Goal: Information Seeking & Learning: Learn about a topic

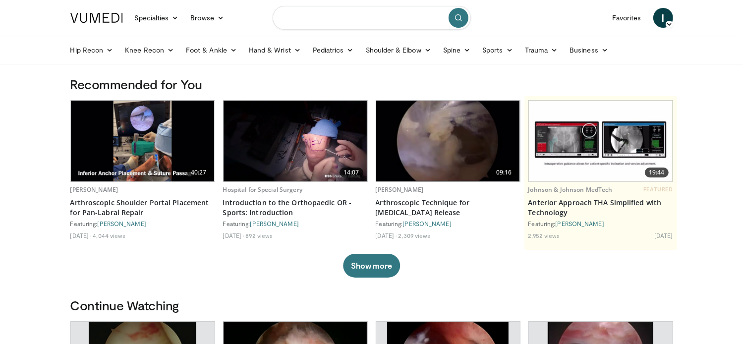
click at [314, 19] on input "Search topics, interventions" at bounding box center [372, 18] width 198 height 24
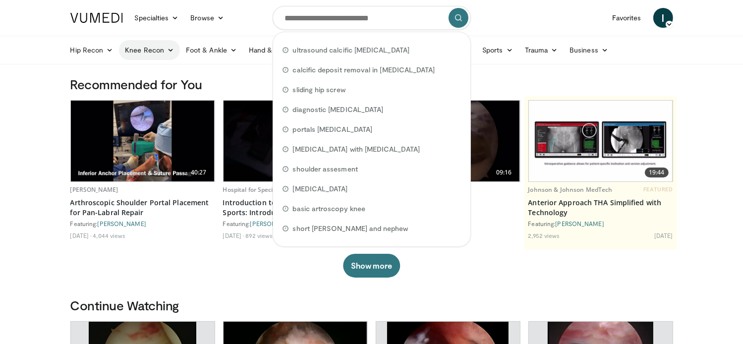
click at [120, 52] on link "Knee Recon" at bounding box center [149, 50] width 61 height 20
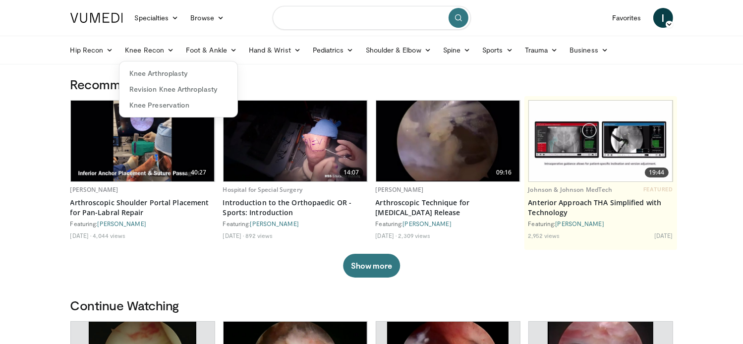
click at [357, 16] on input "Search topics, interventions" at bounding box center [372, 18] width 198 height 24
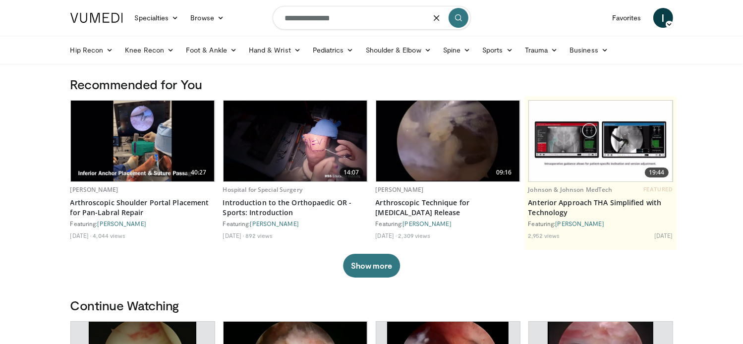
type input "**********"
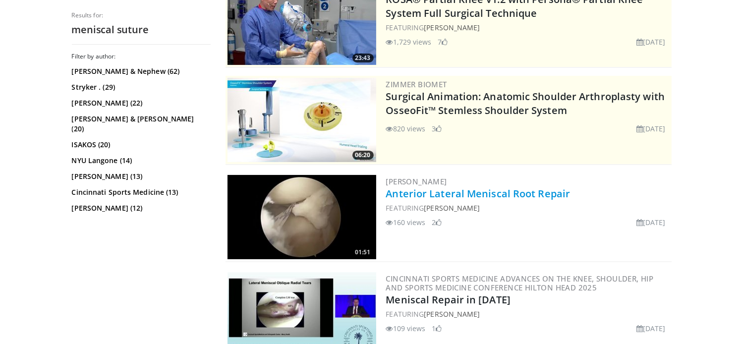
scroll to position [149, 0]
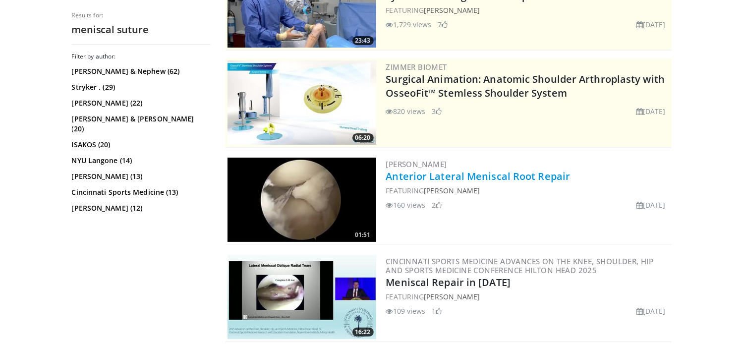
click at [392, 179] on link "Anterior Lateral Meniscal Root Repair" at bounding box center [478, 175] width 184 height 13
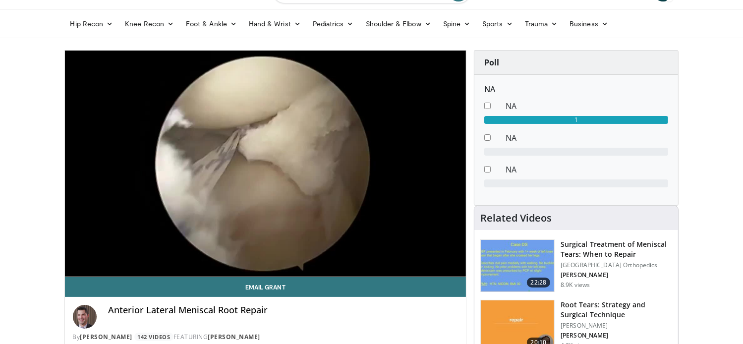
scroll to position [50, 0]
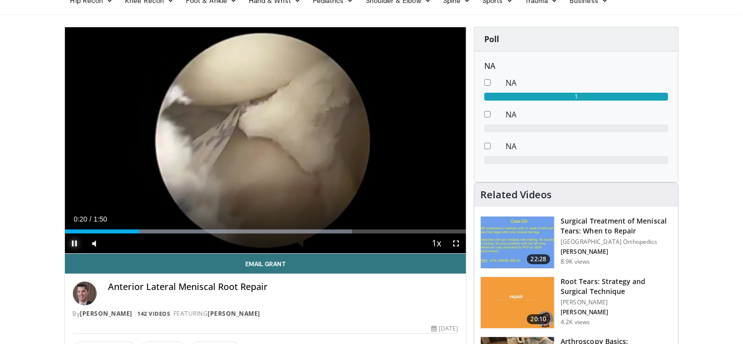
click at [72, 244] on span "Video Player" at bounding box center [75, 243] width 20 height 20
click at [79, 246] on span "Video Player" at bounding box center [75, 243] width 20 height 20
drag, startPoint x: 113, startPoint y: 243, endPoint x: 142, endPoint y: 244, distance: 28.3
click at [142, 244] on div "Mute 100%" at bounding box center [119, 243] width 69 height 20
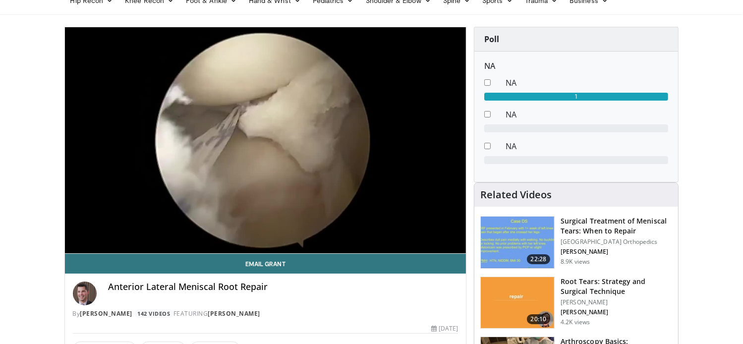
click at [589, 290] on h3 "Root Tears: Strategy and Surgical Technique" at bounding box center [615, 287] width 111 height 20
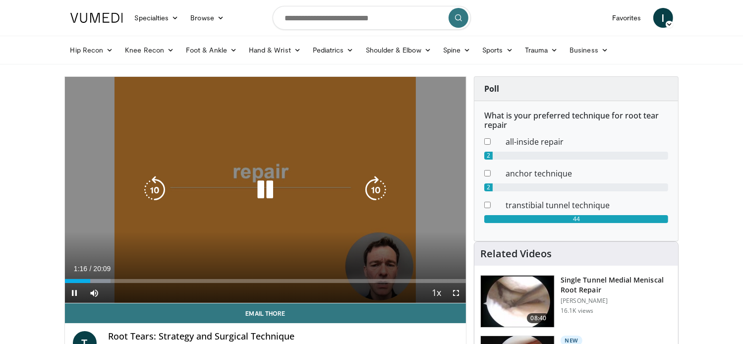
click at [266, 196] on icon "Video Player" at bounding box center [265, 190] width 28 height 28
click at [276, 185] on icon "Video Player" at bounding box center [265, 190] width 28 height 28
click at [377, 195] on icon "Video Player" at bounding box center [376, 190] width 28 height 28
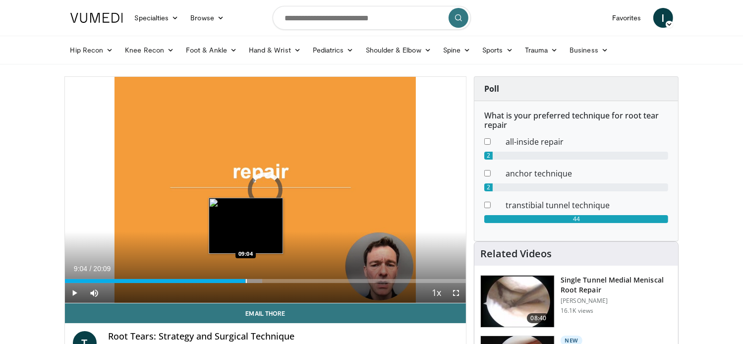
click at [246, 282] on div "Progress Bar" at bounding box center [246, 281] width 1 height 4
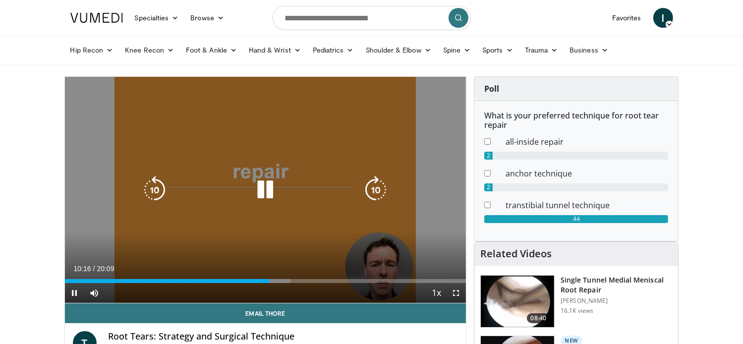
click at [256, 193] on icon "Video Player" at bounding box center [265, 190] width 28 height 28
click at [264, 191] on icon "Video Player" at bounding box center [265, 190] width 28 height 28
click at [270, 193] on icon "Video Player" at bounding box center [265, 190] width 28 height 28
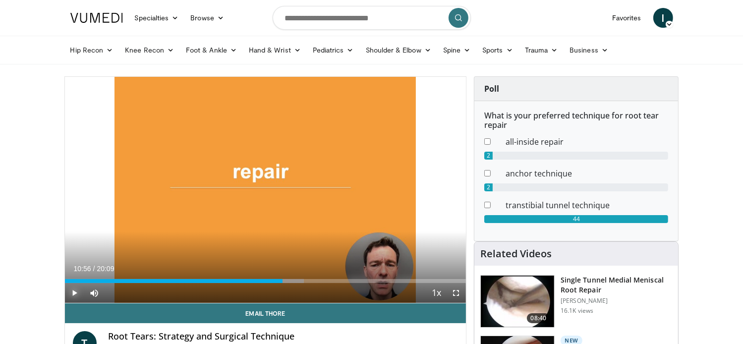
click at [72, 288] on span "Video Player" at bounding box center [75, 293] width 20 height 20
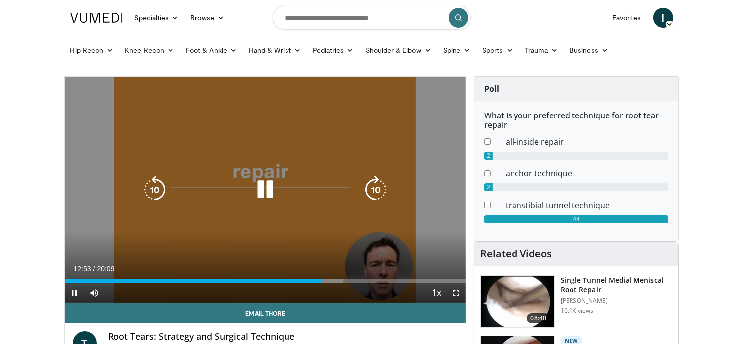
click at [246, 139] on div "10 seconds Tap to unmute" at bounding box center [265, 190] width 401 height 226
